Goal: Information Seeking & Learning: Learn about a topic

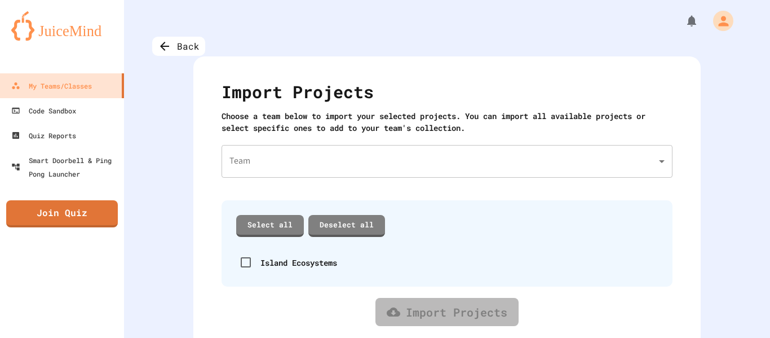
scroll to position [19, 0]
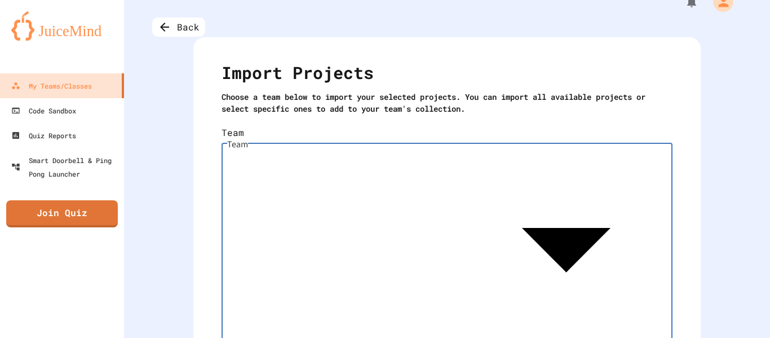
click at [333, 141] on body "We are updating our servers at 7PM EST [DATE]. [PERSON_NAME] should continue to…" at bounding box center [385, 169] width 770 height 338
type input "**********"
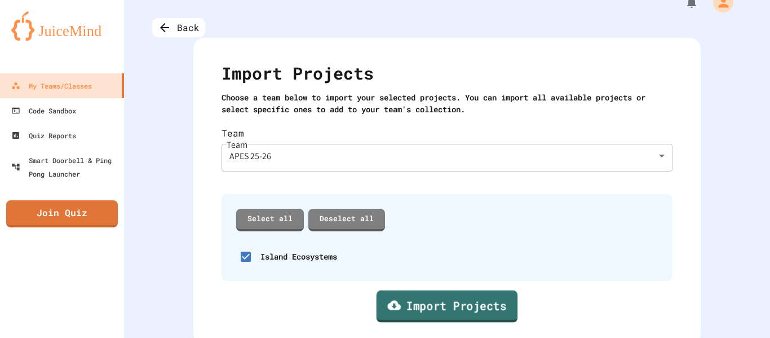
click at [458, 296] on link "Import Projects" at bounding box center [448, 306] width 142 height 32
click at [198, 28] on div "Back" at bounding box center [178, 27] width 53 height 19
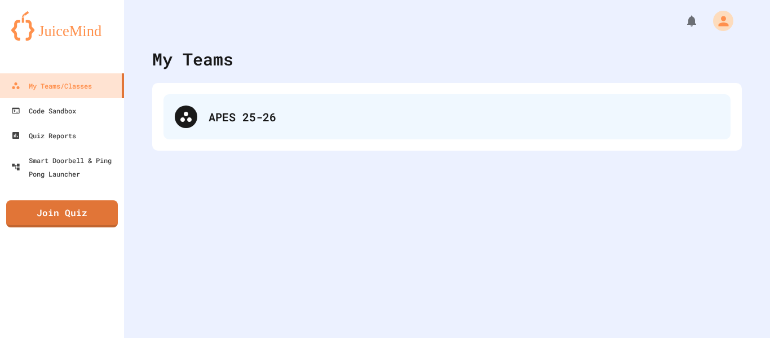
click at [245, 121] on div "APES 25-26" at bounding box center [464, 116] width 511 height 17
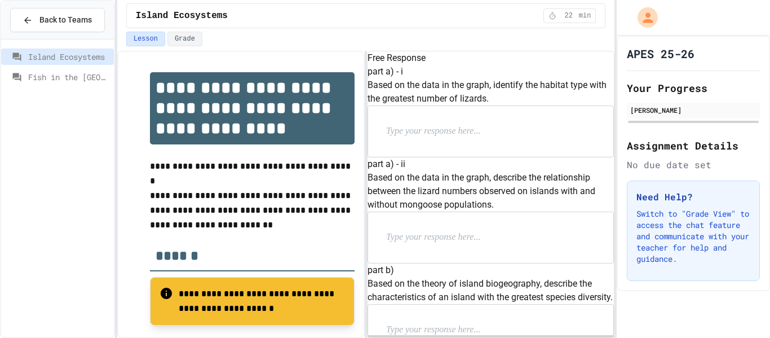
click at [88, 82] on span "Fish in the [GEOGRAPHIC_DATA]" at bounding box center [68, 77] width 81 height 12
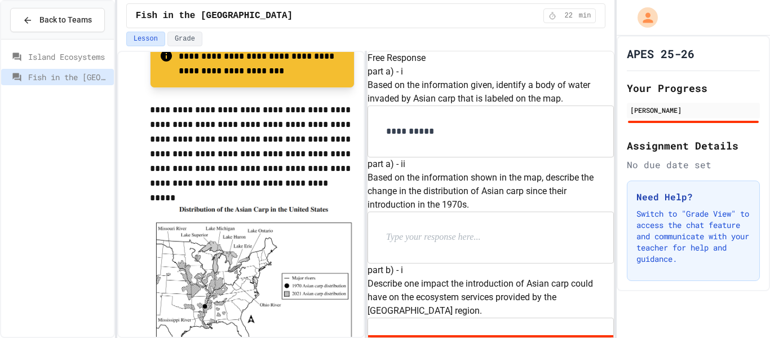
scroll to position [1107, 0]
click at [67, 58] on span "Island Ecosystems" at bounding box center [68, 57] width 81 height 12
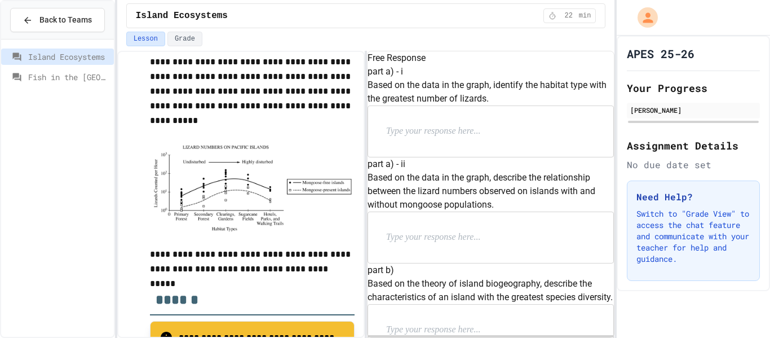
scroll to position [500, 0]
